Goal: Check status: Check status

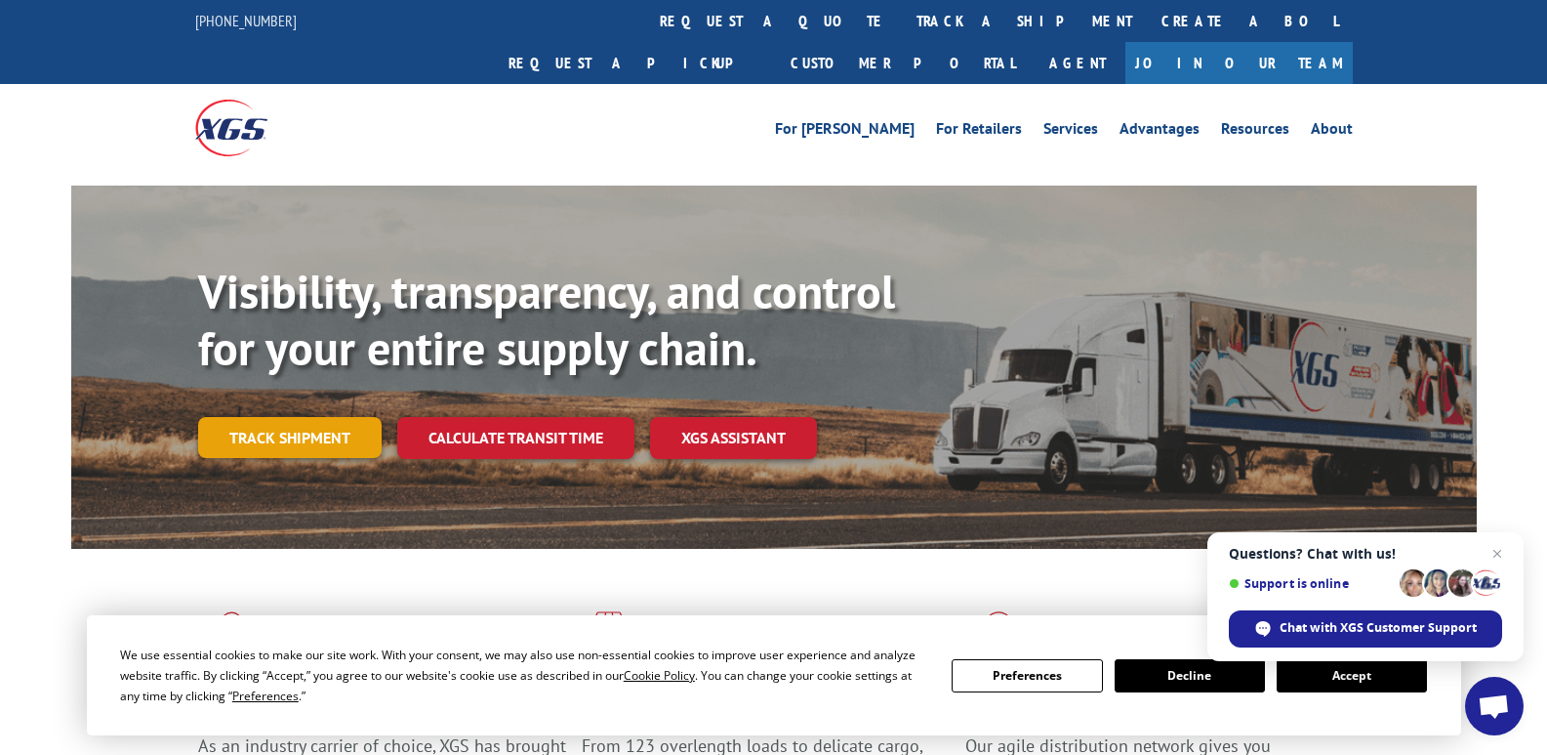
click at [321, 417] on link "Track shipment" at bounding box center [290, 437] width 184 height 41
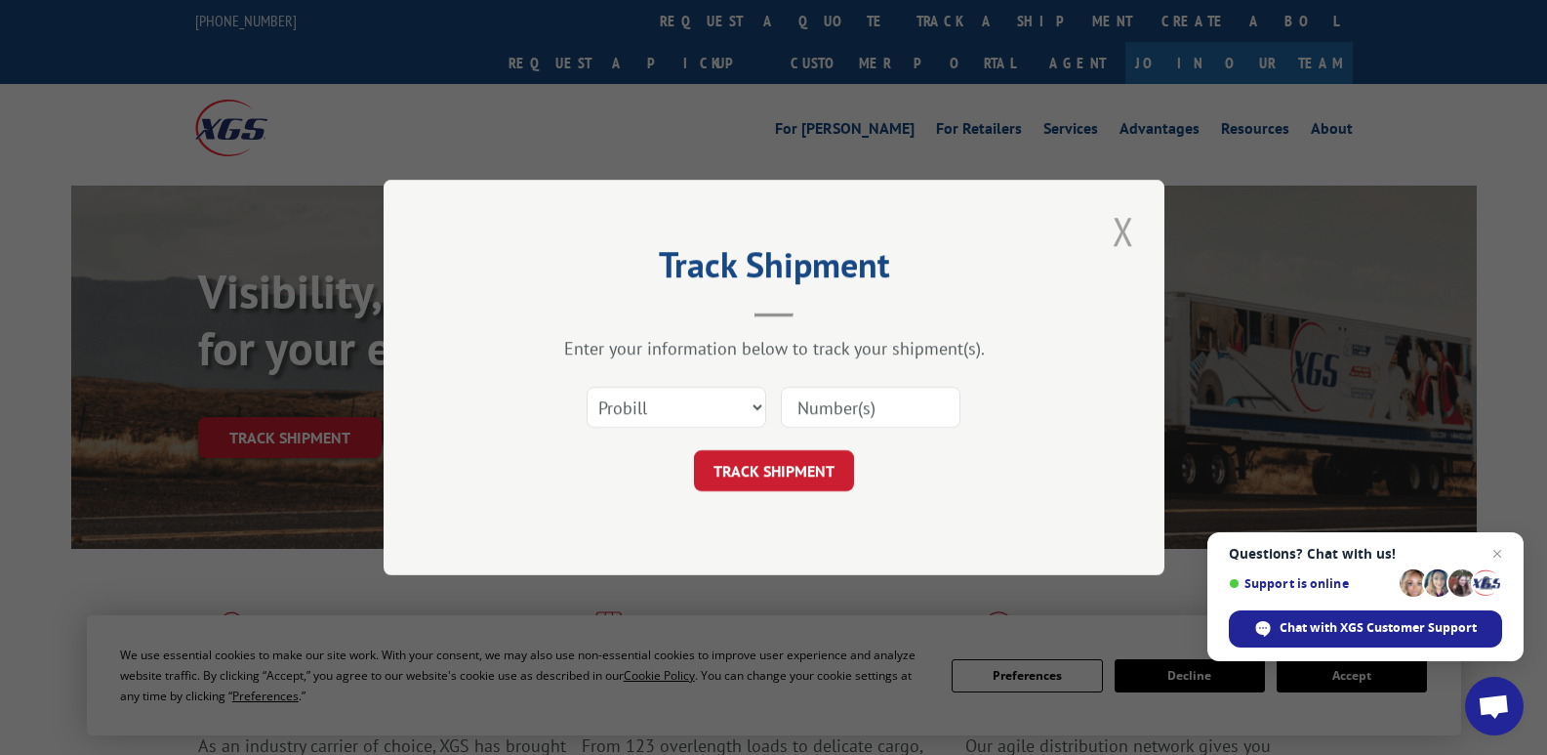
click at [1125, 226] on button "Close modal" at bounding box center [1123, 231] width 33 height 54
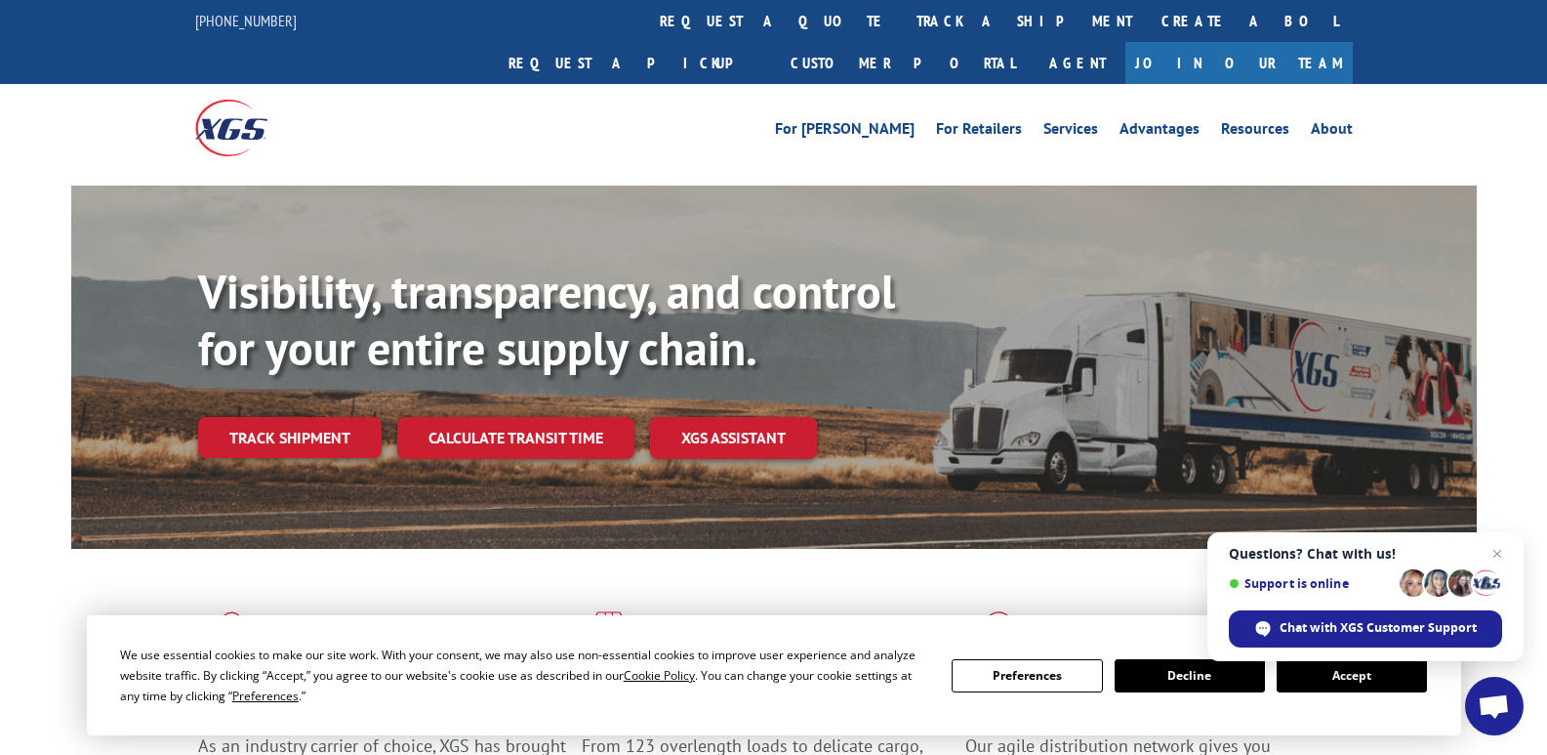
click at [1368, 679] on button "Accept" at bounding box center [1352, 675] width 150 height 33
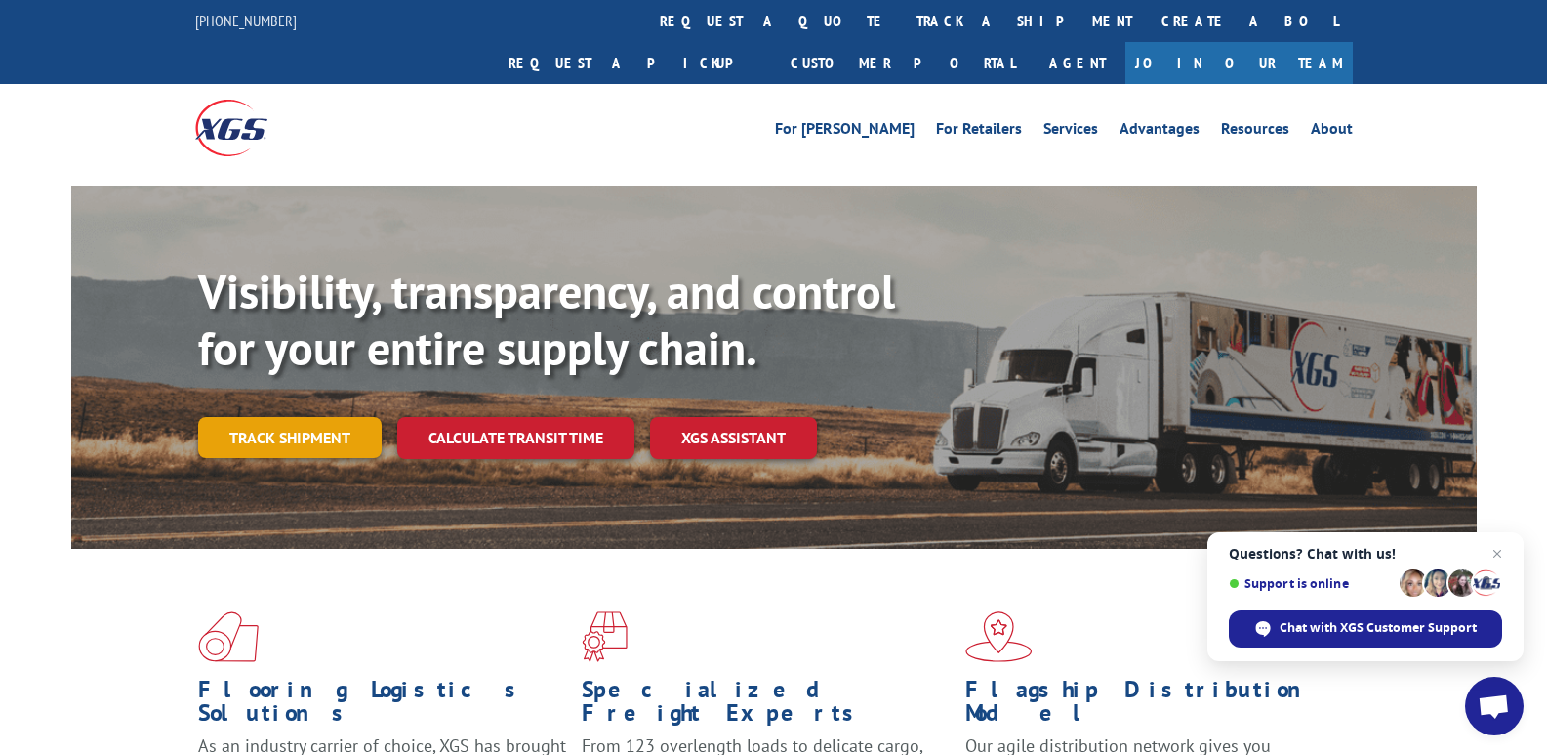
click at [298, 417] on link "Track shipment" at bounding box center [290, 437] width 184 height 41
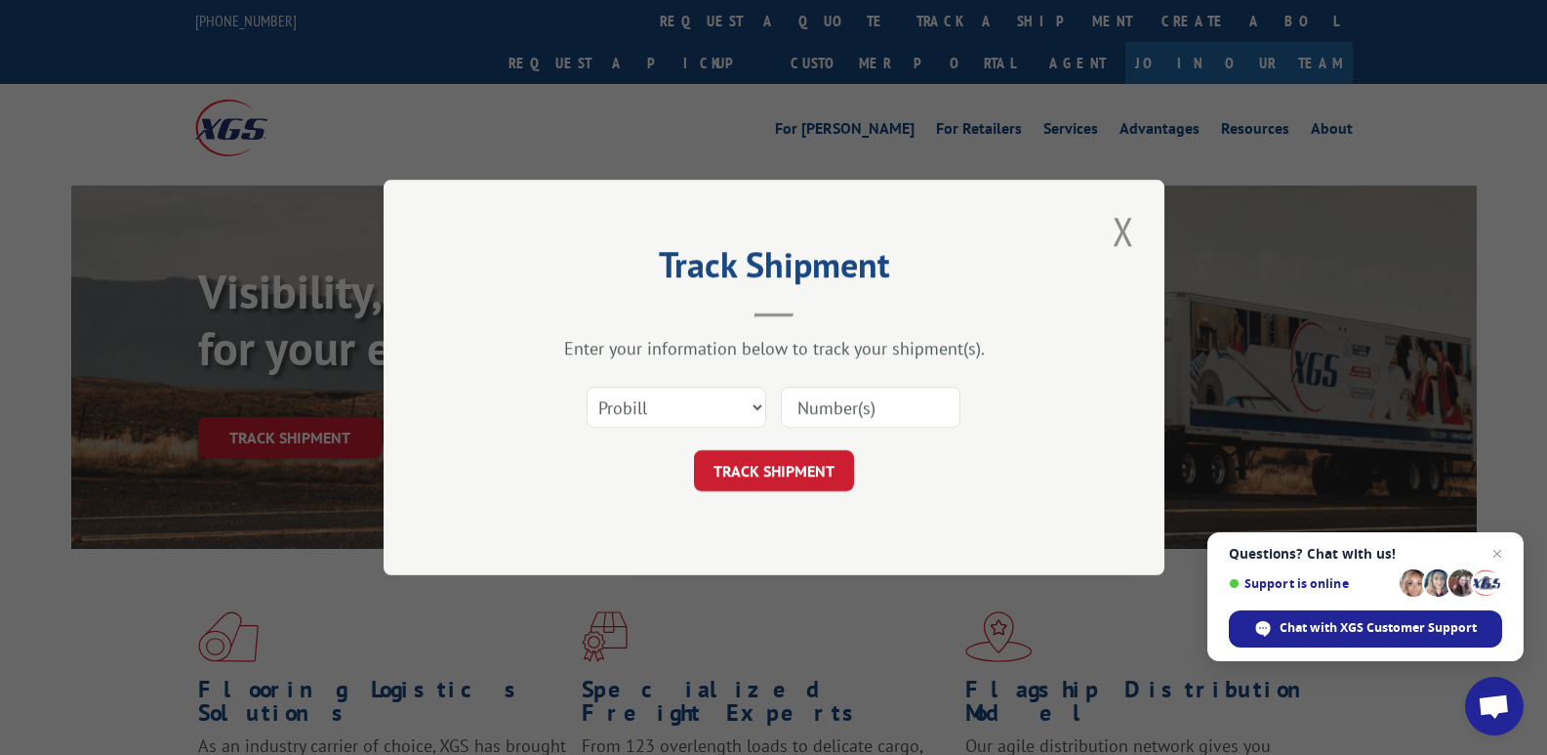
click at [942, 408] on input at bounding box center [871, 407] width 180 height 41
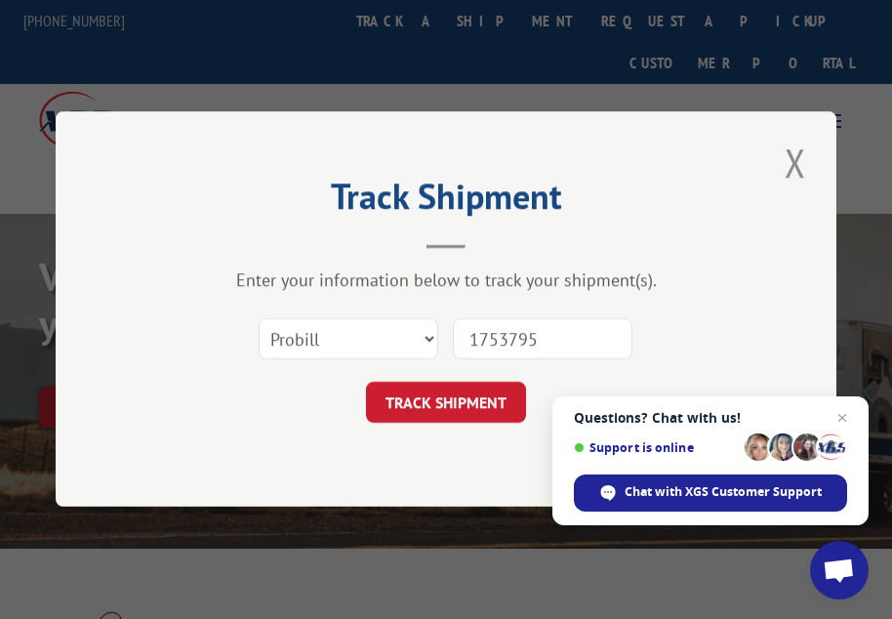
type input "17537955"
click button "TRACK SHIPMENT" at bounding box center [446, 403] width 160 height 41
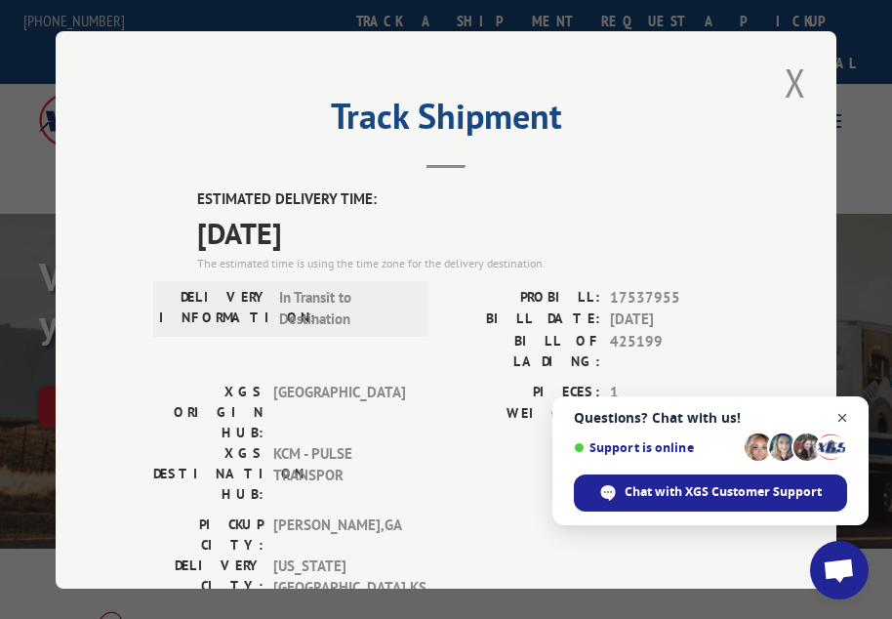
click at [839, 415] on span "Open chat" at bounding box center [843, 418] width 24 height 24
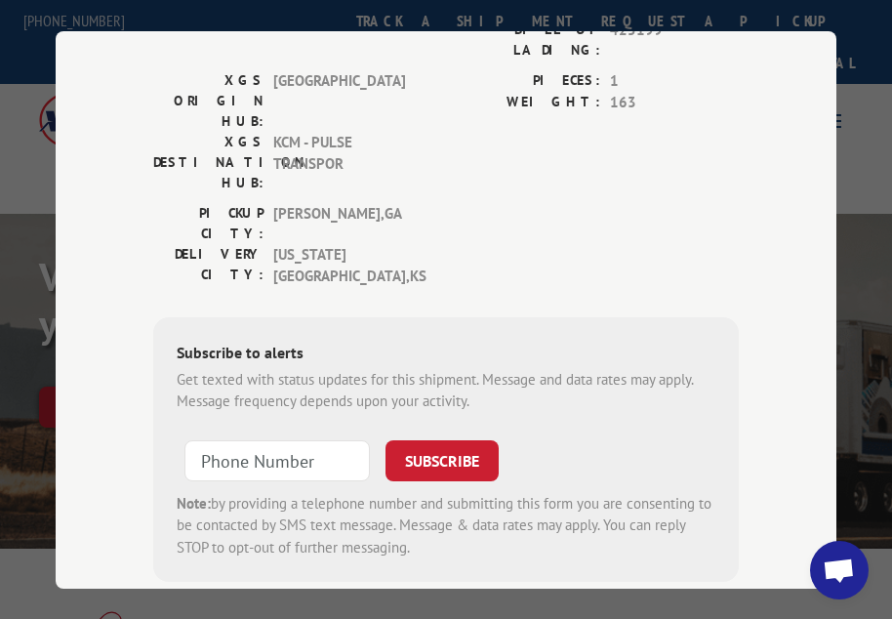
scroll to position [116, 0]
